Goal: Task Accomplishment & Management: Use online tool/utility

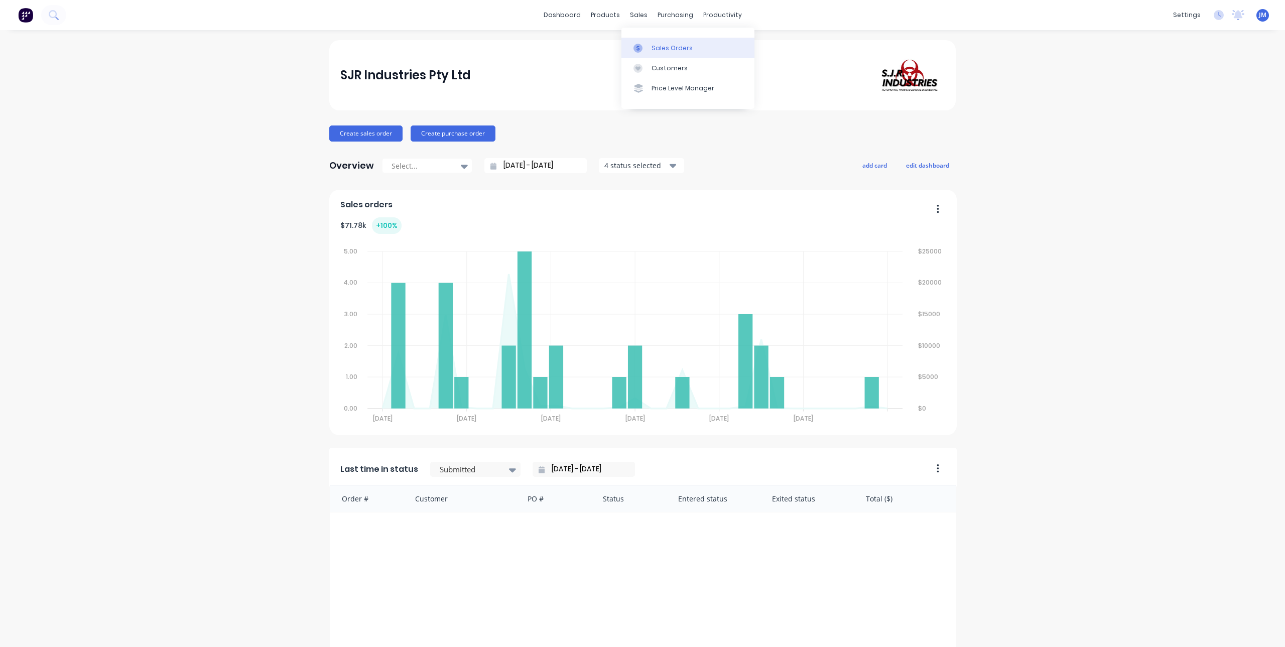
click at [640, 48] on icon at bounding box center [637, 48] width 9 height 9
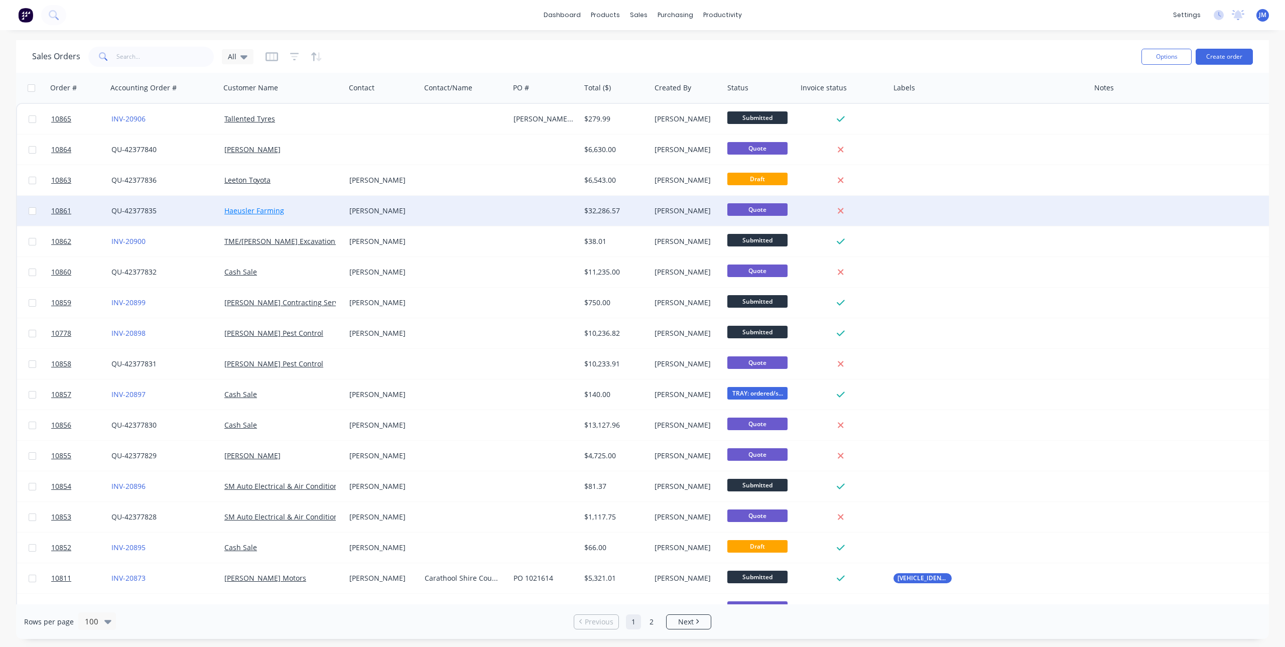
click at [247, 213] on link "Haeusler Farming" at bounding box center [254, 211] width 60 height 10
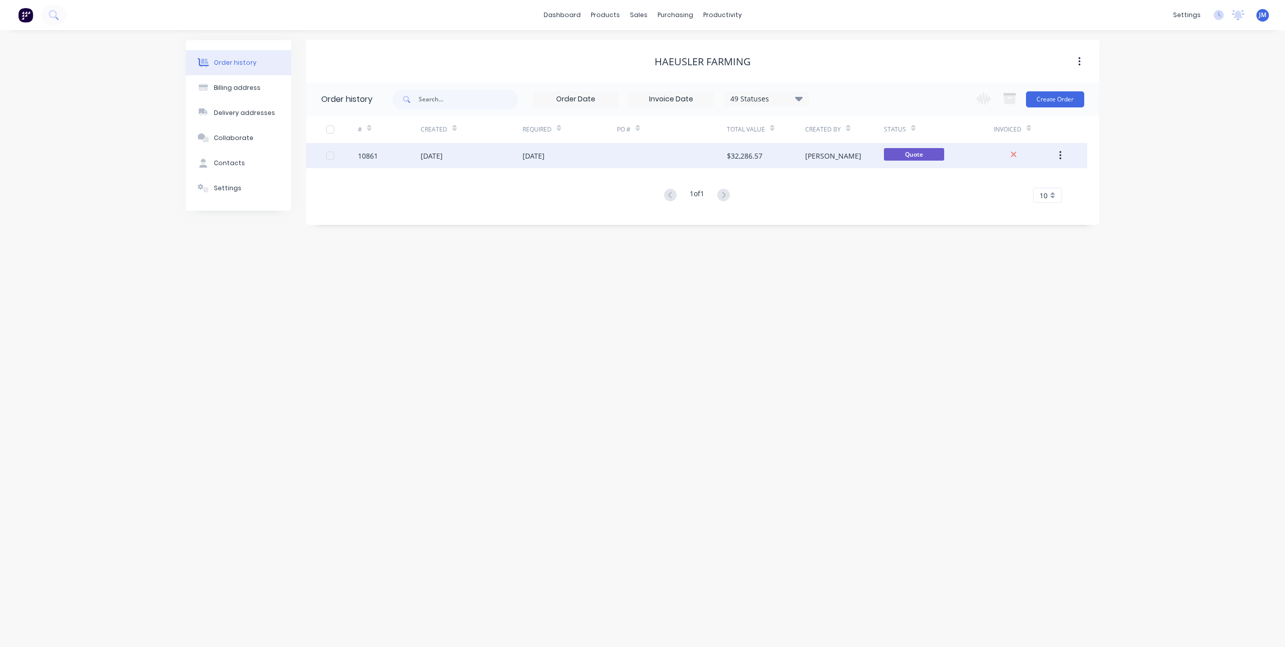
click at [403, 159] on div "10861" at bounding box center [389, 155] width 63 height 25
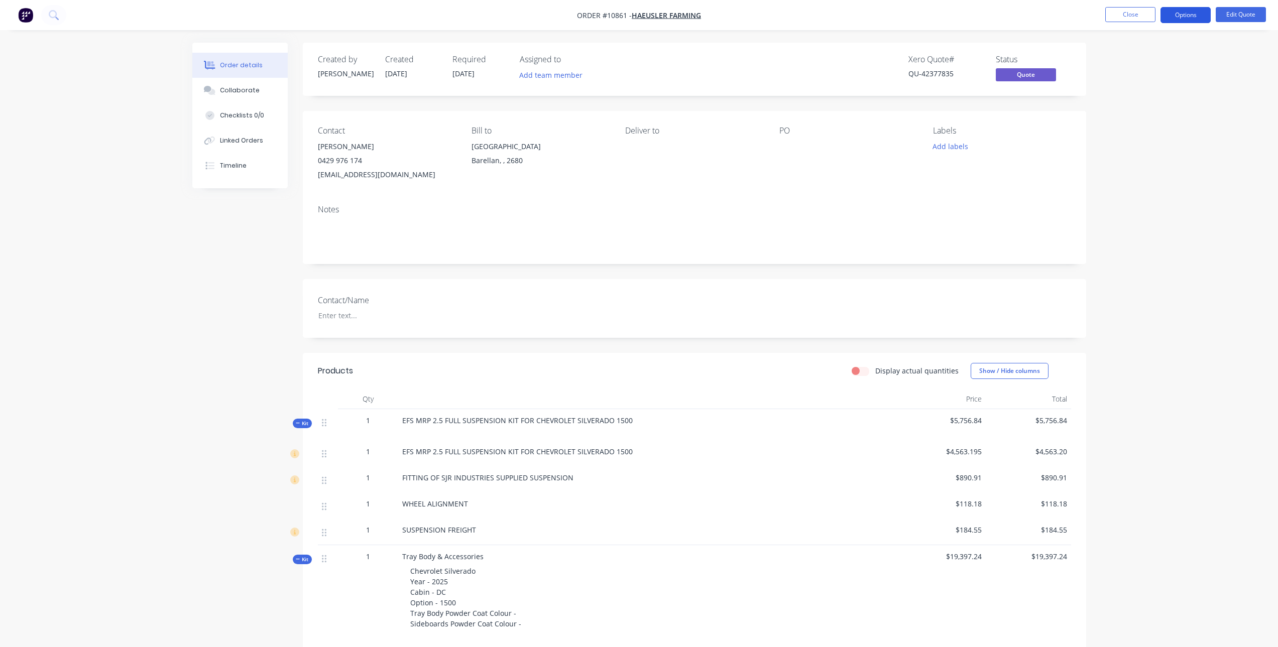
click at [1171, 17] on button "Options" at bounding box center [1185, 15] width 50 height 16
click at [1131, 59] on div "Quote" at bounding box center [1155, 61] width 92 height 15
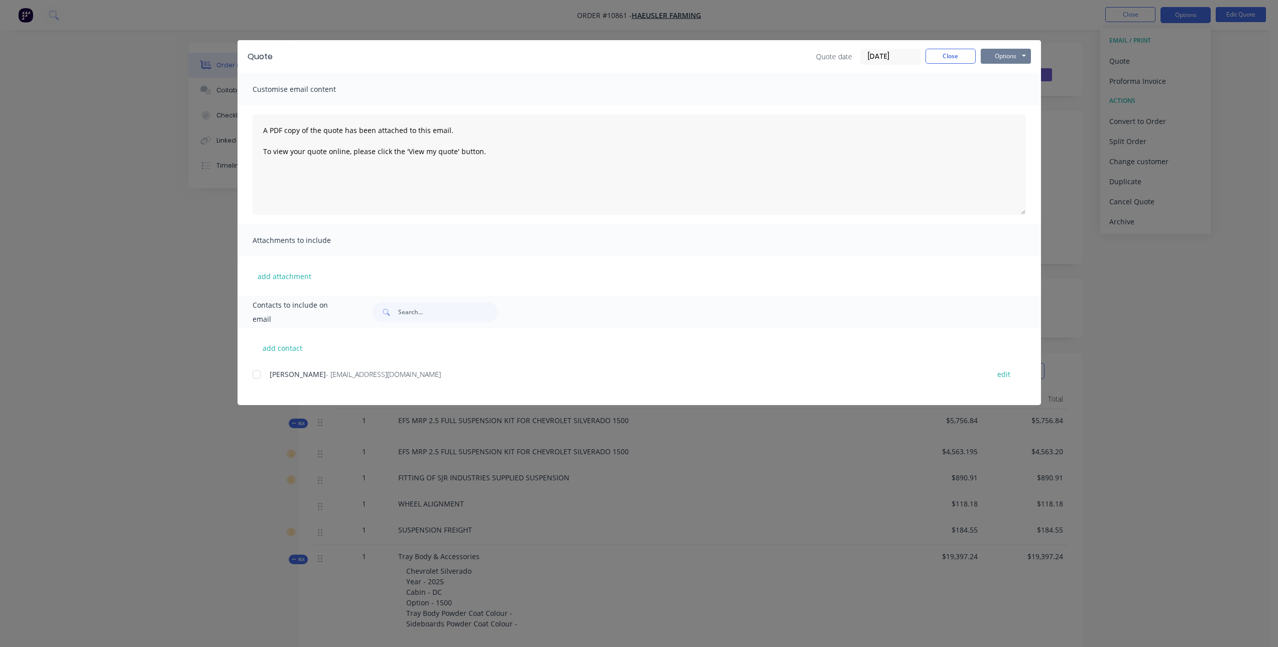
click at [1023, 60] on button "Options" at bounding box center [1005, 56] width 50 height 15
click at [1014, 91] on button "Print" at bounding box center [1012, 90] width 64 height 17
